Goal: Transaction & Acquisition: Download file/media

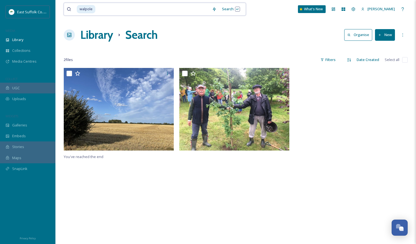
drag, startPoint x: 134, startPoint y: 15, endPoint x: 130, endPoint y: 17, distance: 4.0
click at [131, 16] on div "walpole Search What's New [PERSON_NAME]" at bounding box center [236, 9] width 344 height 18
type input "walpfarm"
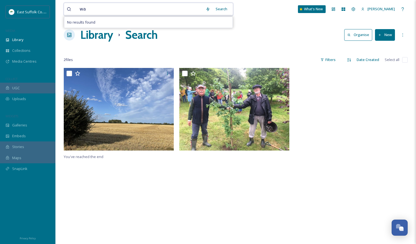
type input "w"
type input "farm"
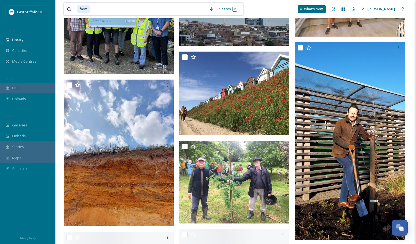
scroll to position [2272, 0]
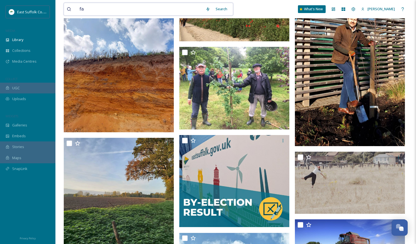
type input "f"
type input "Easton"
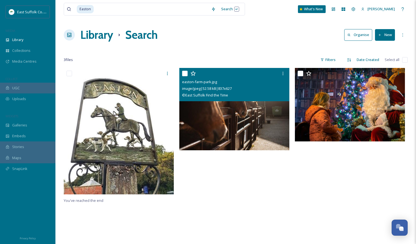
click at [250, 116] on img at bounding box center [234, 109] width 110 height 82
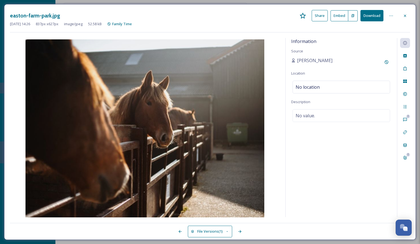
click at [370, 15] on button "Download" at bounding box center [371, 15] width 23 height 11
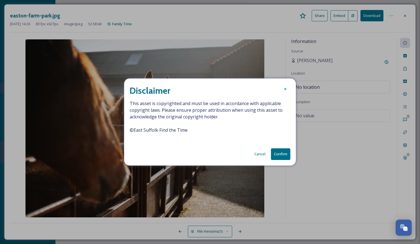
click at [285, 152] on button "Confirm" at bounding box center [280, 153] width 19 height 11
